Goal: Information Seeking & Learning: Learn about a topic

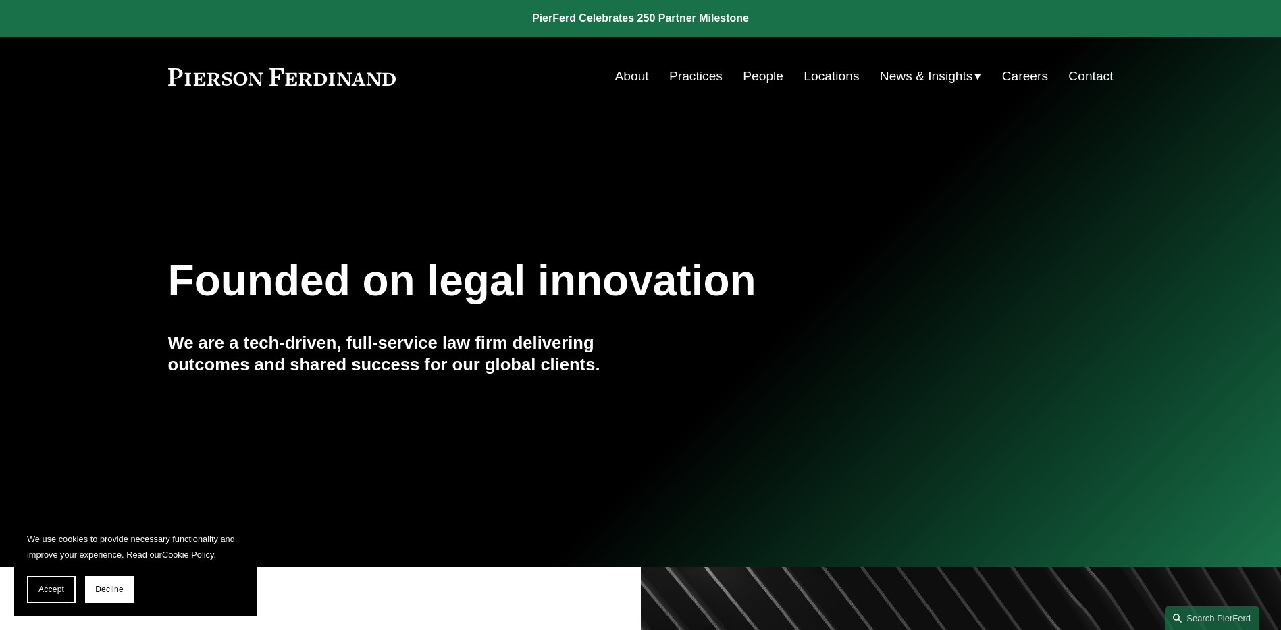
scroll to position [338, 0]
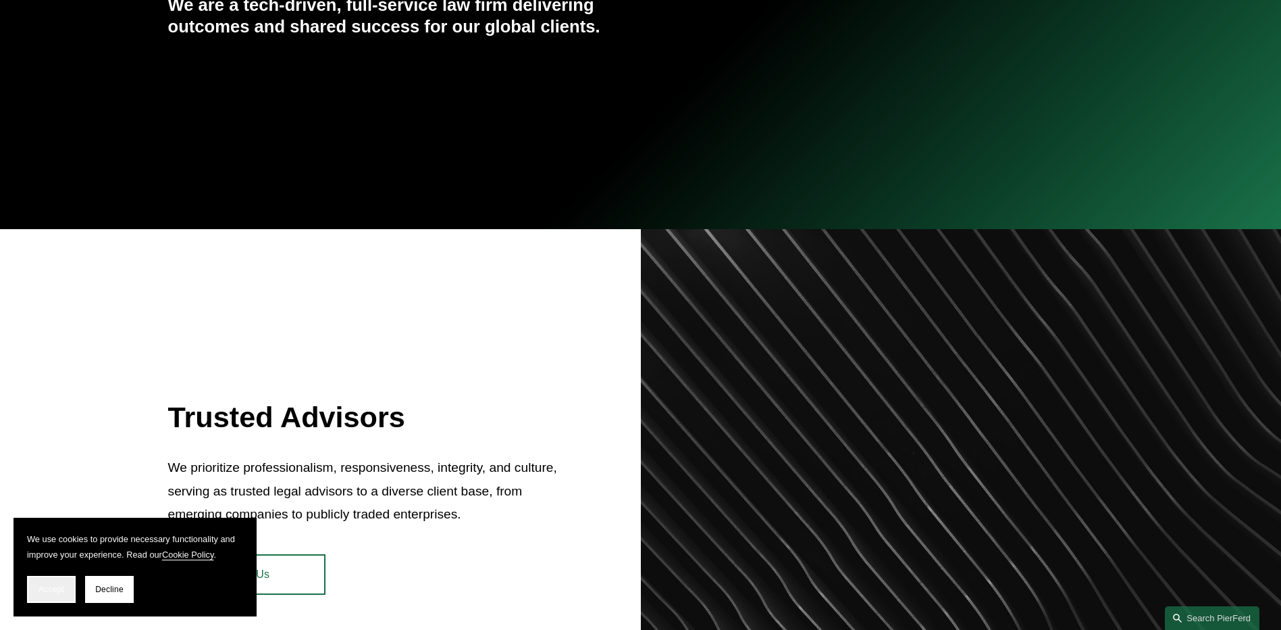
click at [50, 589] on span "Accept" at bounding box center [51, 588] width 26 height 9
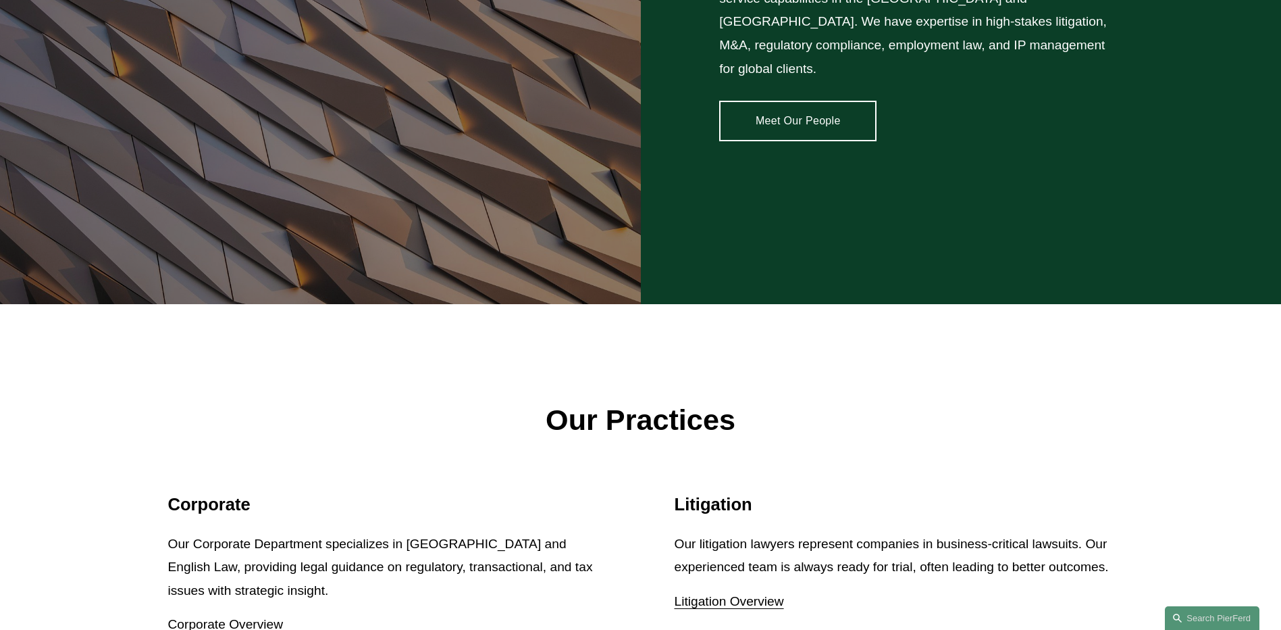
scroll to position [1621, 0]
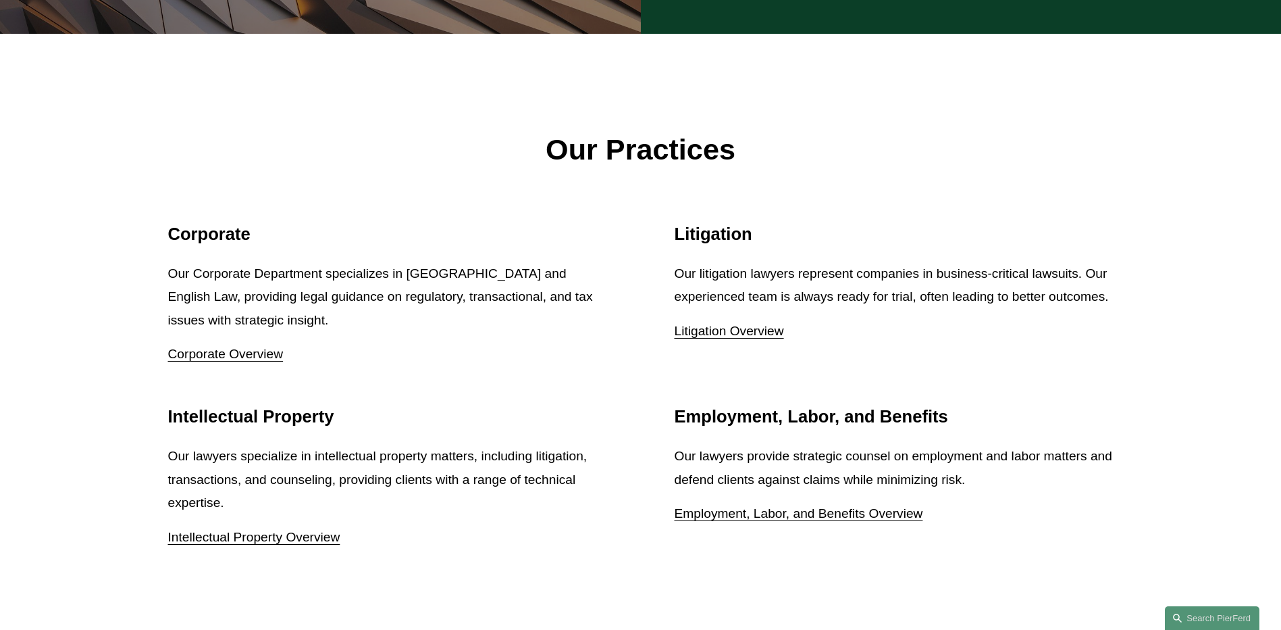
click at [776, 506] on link "Employment, Labor, and Benefits Overview" at bounding box center [799, 513] width 249 height 14
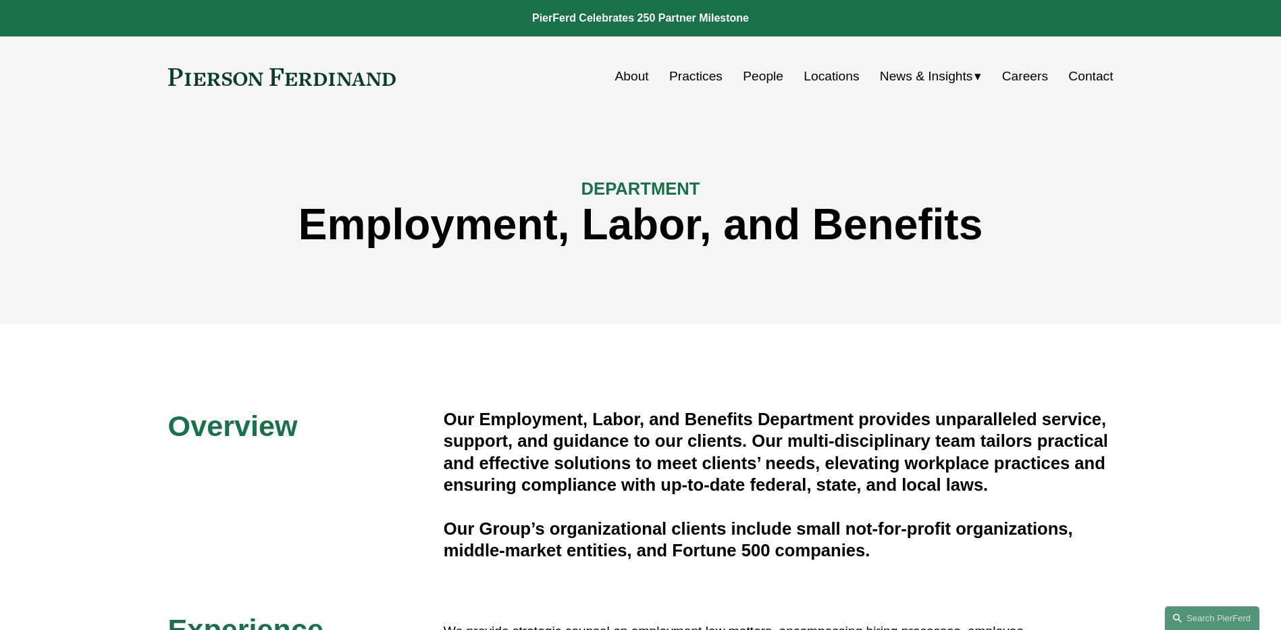
click at [0, 0] on span "News" at bounding box center [0, 0] width 0 height 0
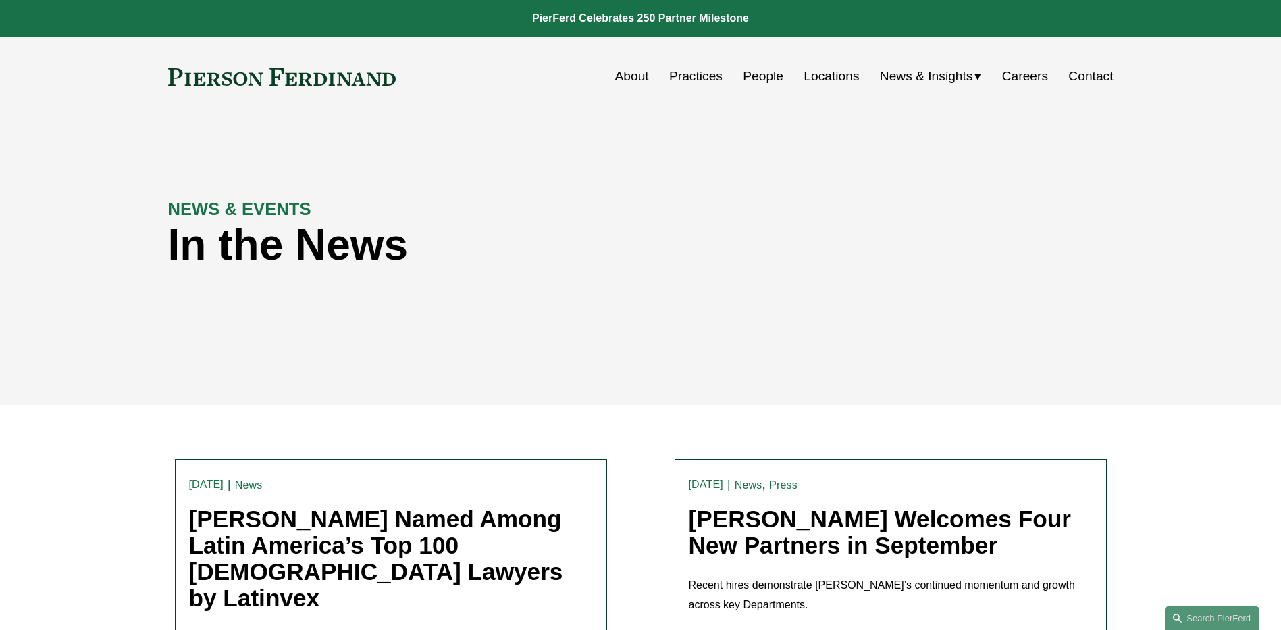
click at [0, 0] on span "Insights" at bounding box center [0, 0] width 0 height 0
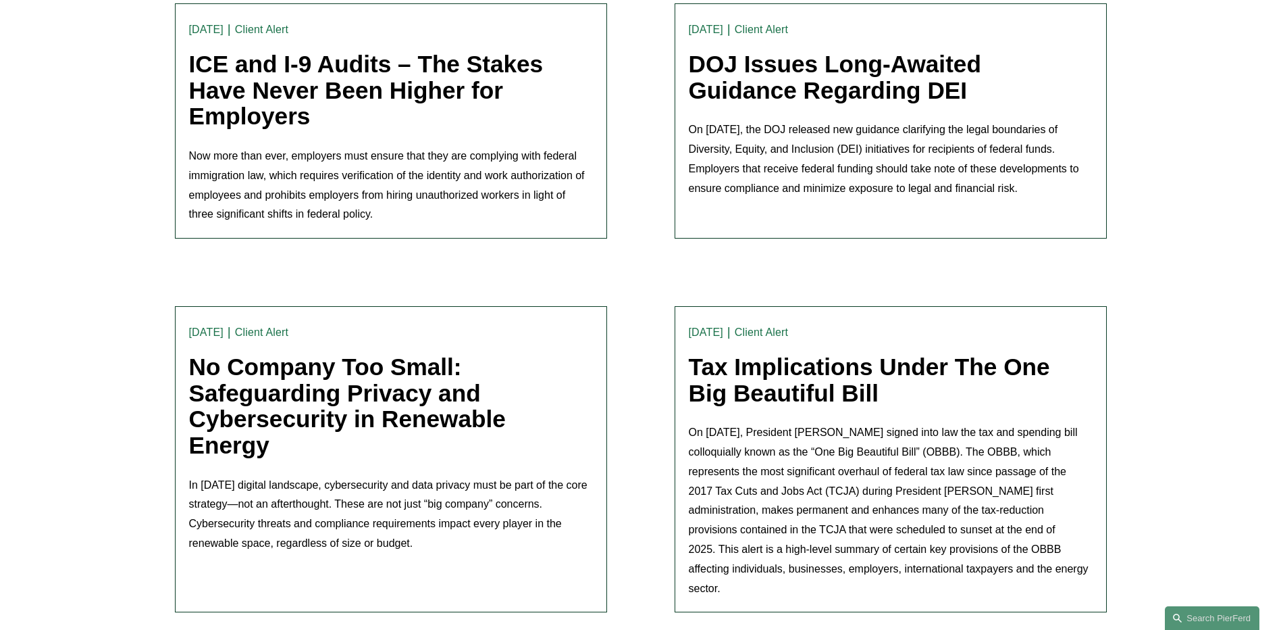
scroll to position [1756, 0]
